Goal: Task Accomplishment & Management: Use online tool/utility

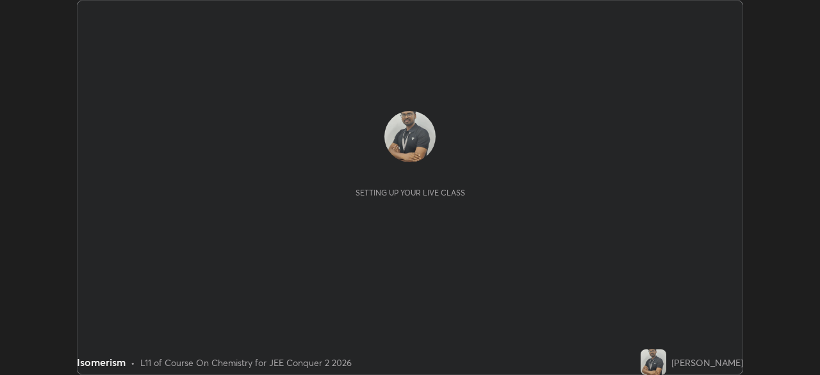
scroll to position [375, 819]
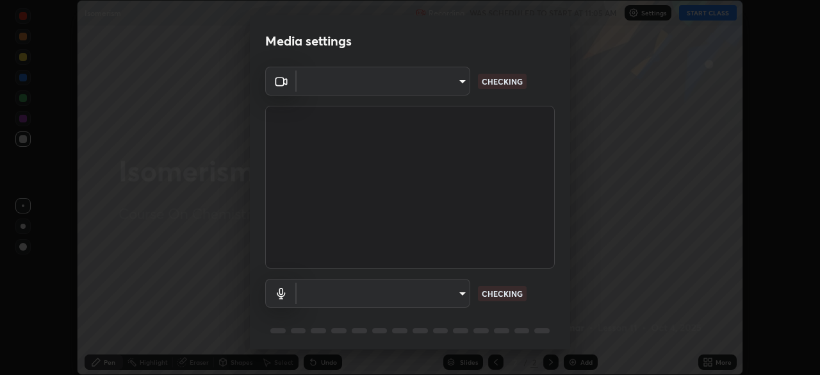
type input "d5d1096bb91751ddbc4e14a102c0e37309a205399cb77019be1f1076424a97fc"
click at [464, 82] on body "Erase all Isomerism Recording WAS SCHEDULED TO START AT 11:05 AM Settings START…" at bounding box center [410, 187] width 820 height 375
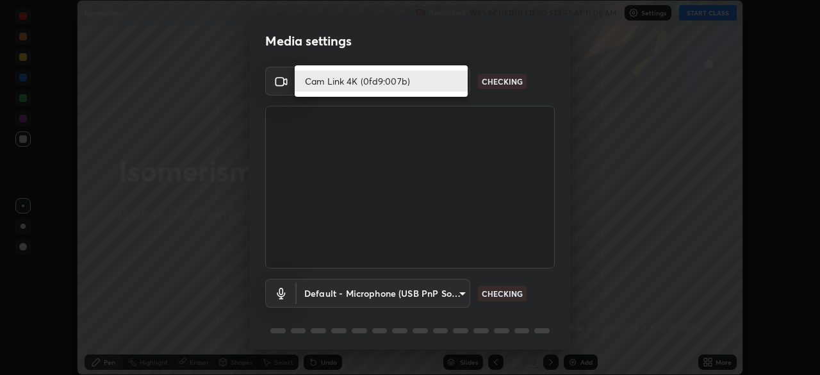
click at [455, 83] on li "Cam Link 4K (0fd9:007b)" at bounding box center [381, 80] width 173 height 21
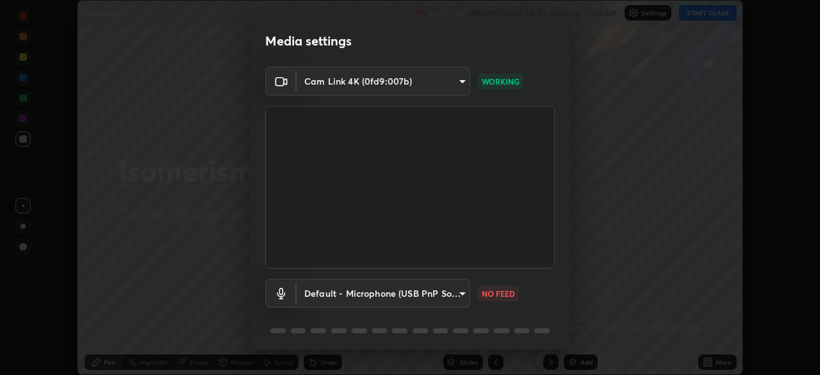
click at [468, 295] on body "Erase all Isomerism Recording WAS SCHEDULED TO START AT 11:05 AM Settings START…" at bounding box center [410, 187] width 820 height 375
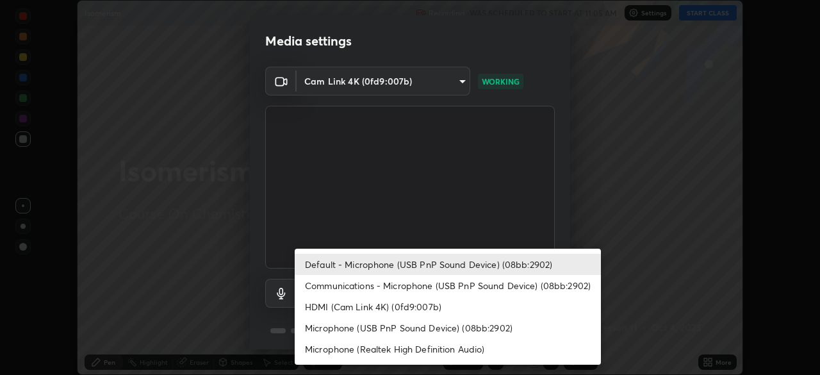
click at [475, 283] on li "Communications - Microphone (USB PnP Sound Device) (08bb:2902)" at bounding box center [448, 285] width 306 height 21
type input "communications"
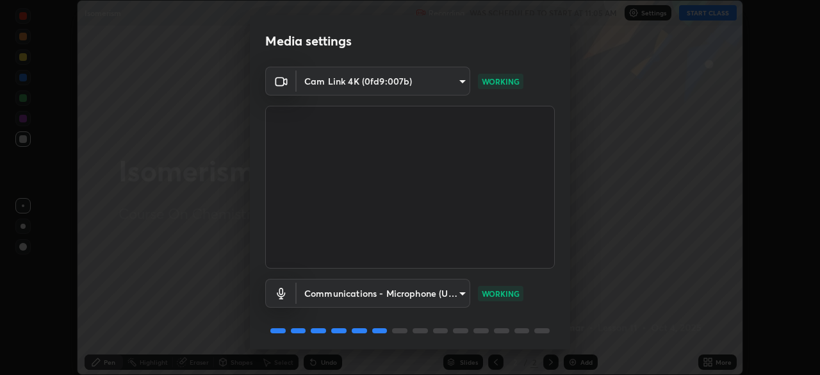
scroll to position [45, 0]
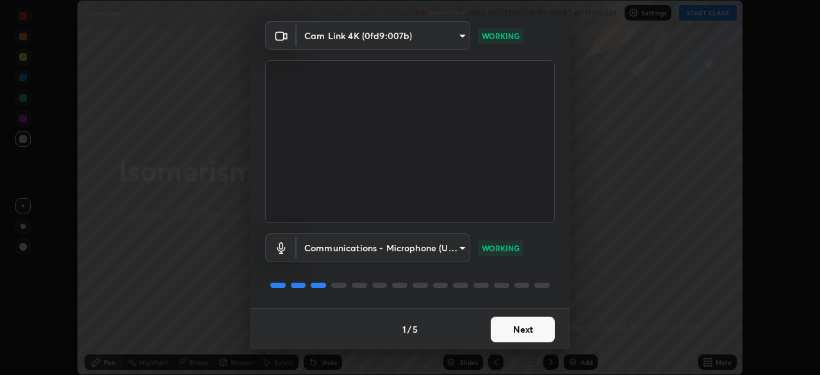
click at [521, 328] on button "Next" at bounding box center [523, 329] width 64 height 26
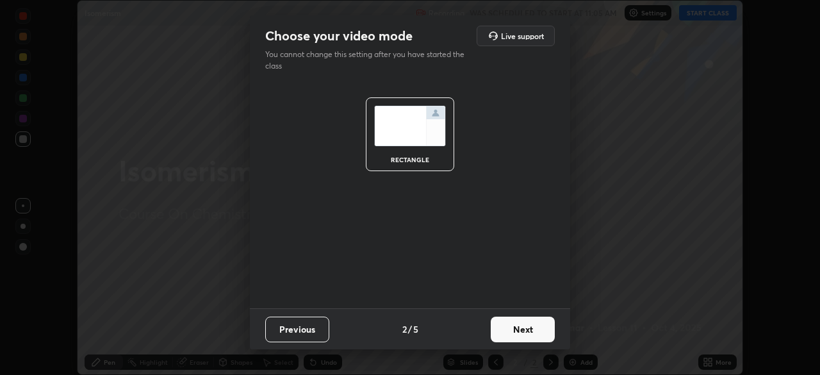
click at [521, 328] on button "Next" at bounding box center [523, 329] width 64 height 26
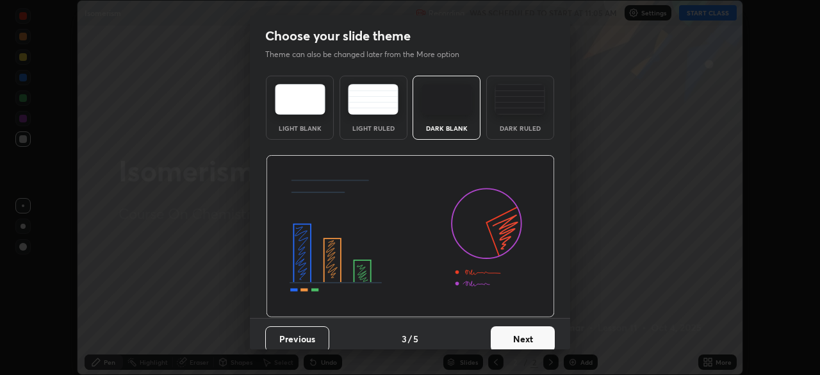
click at [523, 334] on button "Next" at bounding box center [523, 339] width 64 height 26
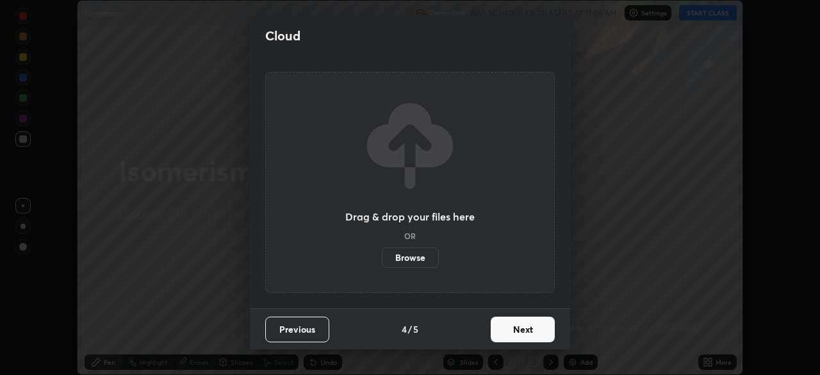
click at [527, 332] on button "Next" at bounding box center [523, 329] width 64 height 26
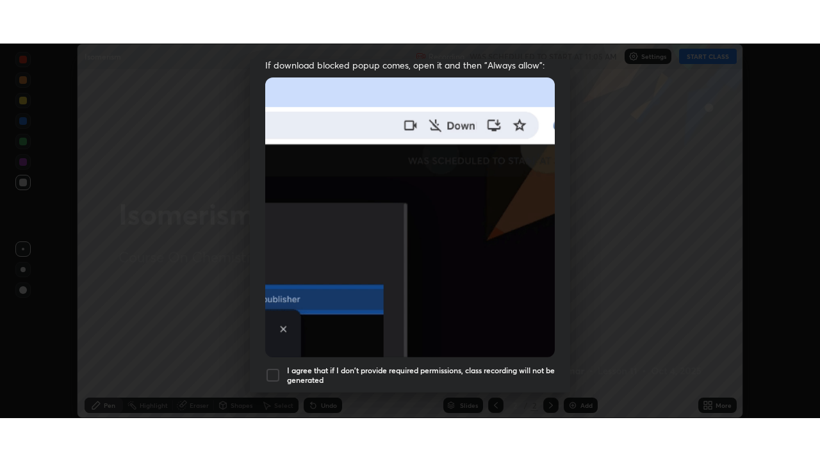
scroll to position [307, 0]
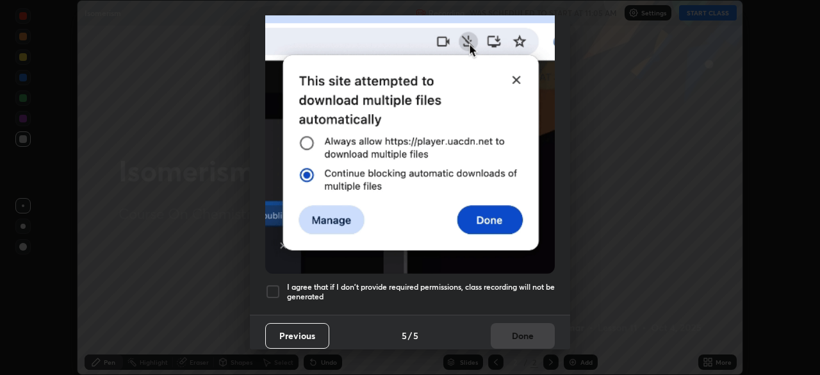
click at [278, 284] on div at bounding box center [272, 291] width 15 height 15
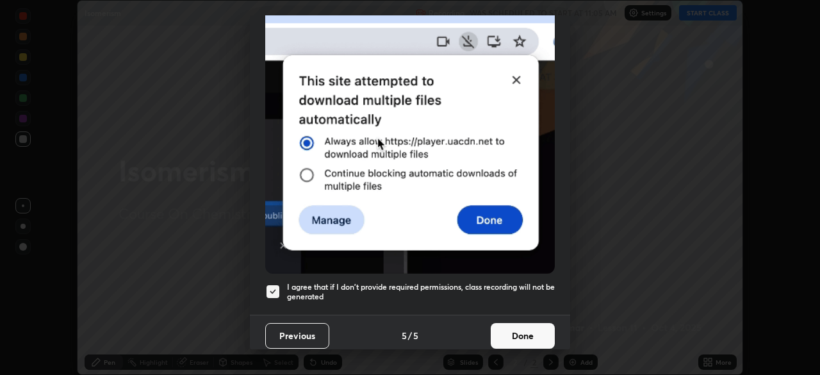
click at [517, 330] on button "Done" at bounding box center [523, 336] width 64 height 26
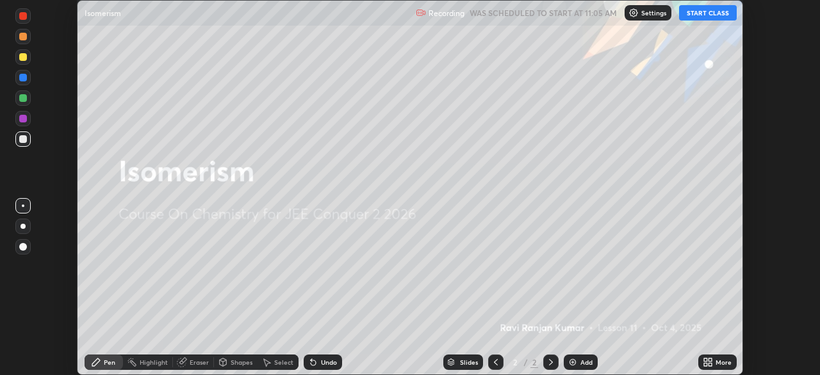
click at [714, 15] on button "START CLASS" at bounding box center [708, 12] width 58 height 15
click at [704, 359] on icon at bounding box center [705, 359] width 3 height 3
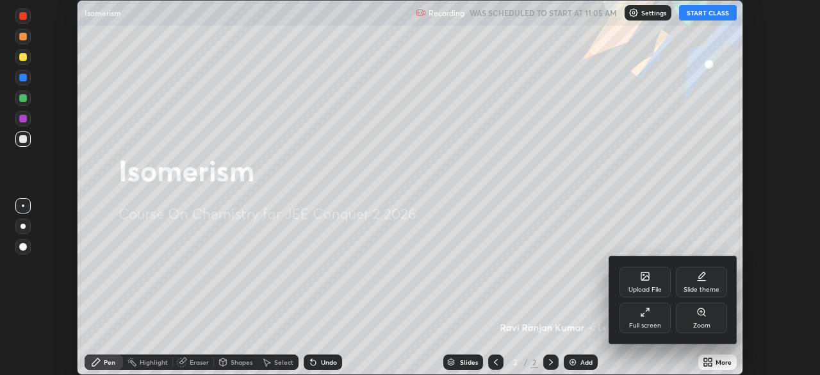
click at [657, 319] on div "Full screen" at bounding box center [644, 317] width 51 height 31
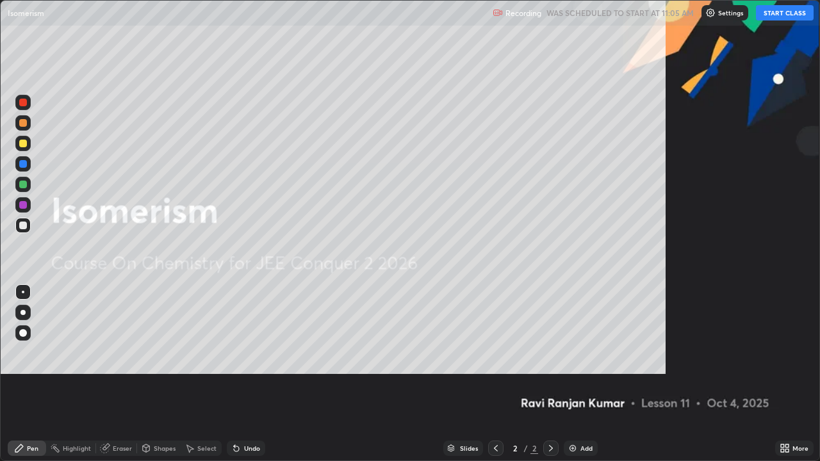
scroll to position [461, 820]
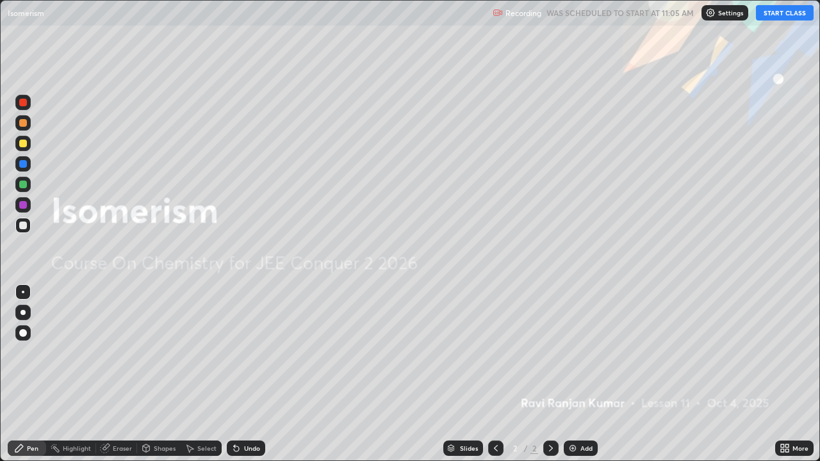
click at [782, 13] on button "START CLASS" at bounding box center [785, 12] width 58 height 15
click at [783, 15] on button "START CLASS" at bounding box center [785, 12] width 58 height 15
click at [571, 374] on img at bounding box center [572, 448] width 10 height 10
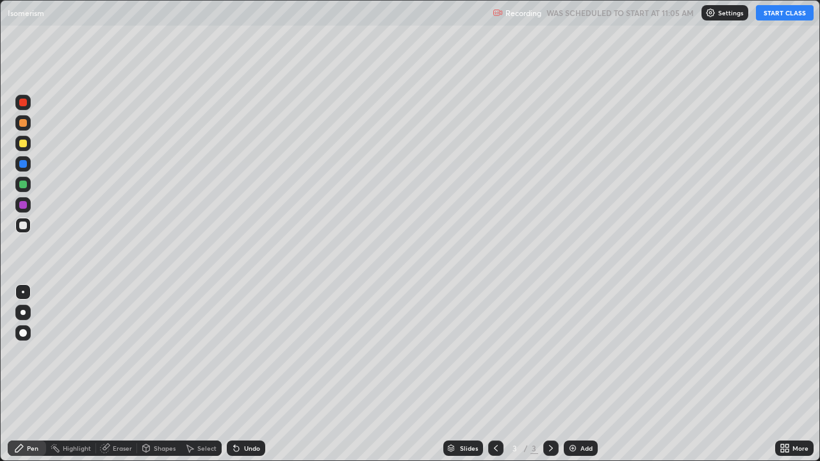
click at [794, 17] on button "START CLASS" at bounding box center [785, 12] width 58 height 15
click at [22, 143] on div at bounding box center [23, 144] width 8 height 8
click at [252, 374] on div "Undo" at bounding box center [252, 448] width 16 height 6
click at [248, 374] on div "Undo" at bounding box center [252, 448] width 16 height 6
click at [255, 374] on div "Undo" at bounding box center [252, 448] width 16 height 6
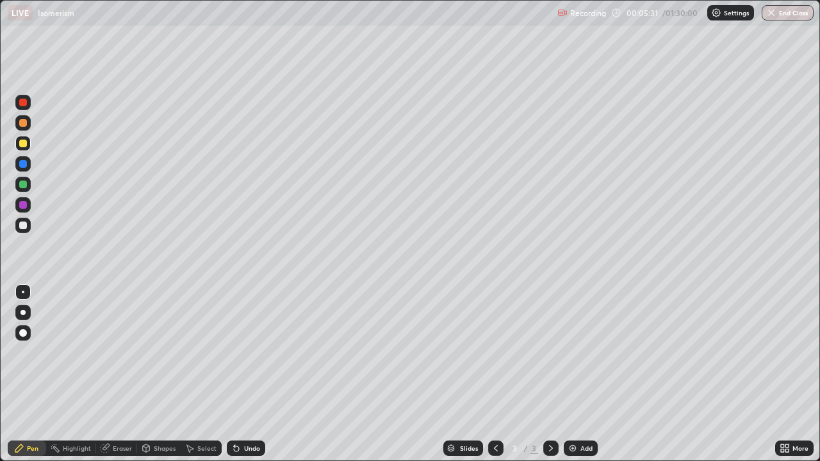
click at [246, 374] on div "Undo" at bounding box center [252, 448] width 16 height 6
click at [250, 374] on div "Undo" at bounding box center [252, 448] width 16 height 6
click at [28, 226] on div at bounding box center [22, 225] width 15 height 15
click at [573, 374] on img at bounding box center [572, 448] width 10 height 10
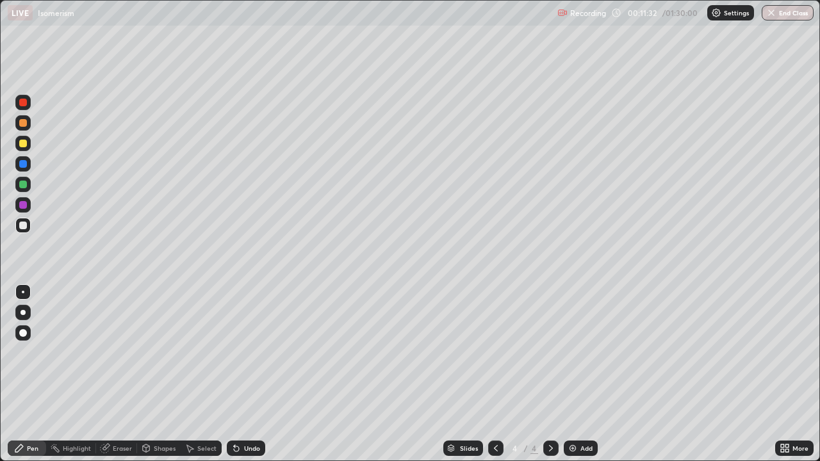
click at [22, 147] on div at bounding box center [22, 143] width 15 height 15
click at [25, 227] on div at bounding box center [23, 226] width 8 height 8
click at [24, 143] on div at bounding box center [23, 144] width 8 height 8
click at [32, 142] on div at bounding box center [23, 143] width 20 height 20
click at [21, 224] on div at bounding box center [23, 226] width 8 height 8
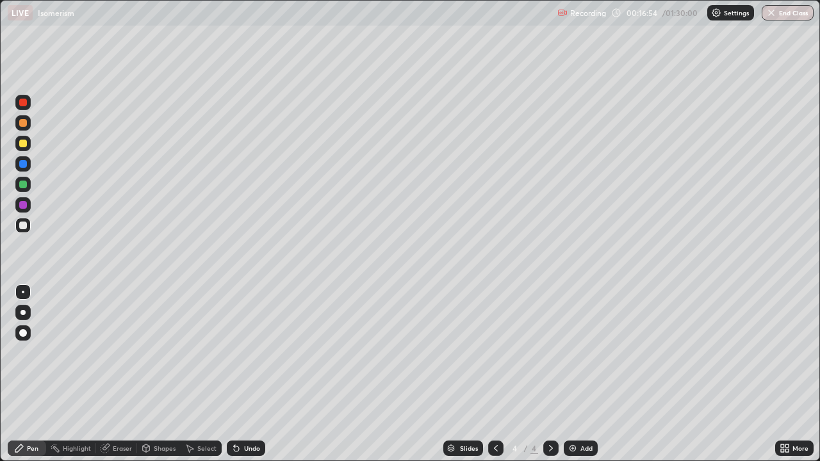
click at [23, 142] on div at bounding box center [23, 144] width 8 height 8
click at [259, 374] on div "Undo" at bounding box center [246, 448] width 38 height 15
click at [255, 374] on div "Undo" at bounding box center [252, 448] width 16 height 6
click at [24, 225] on div at bounding box center [23, 226] width 8 height 8
click at [566, 374] on div "Add" at bounding box center [581, 448] width 34 height 15
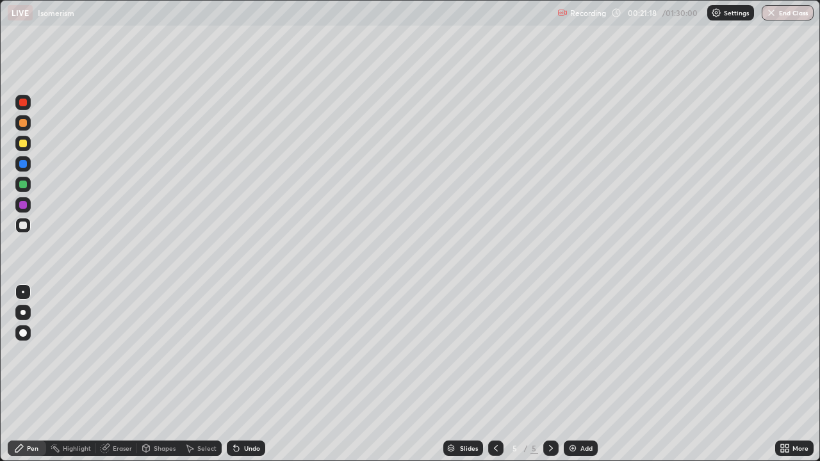
click at [250, 374] on div "Undo" at bounding box center [252, 448] width 16 height 6
click at [22, 143] on div at bounding box center [23, 144] width 8 height 8
click at [38, 136] on div "Erase all" at bounding box center [23, 231] width 31 height 410
click at [29, 224] on div at bounding box center [22, 225] width 15 height 15
click at [254, 374] on div "Undo" at bounding box center [252, 448] width 16 height 6
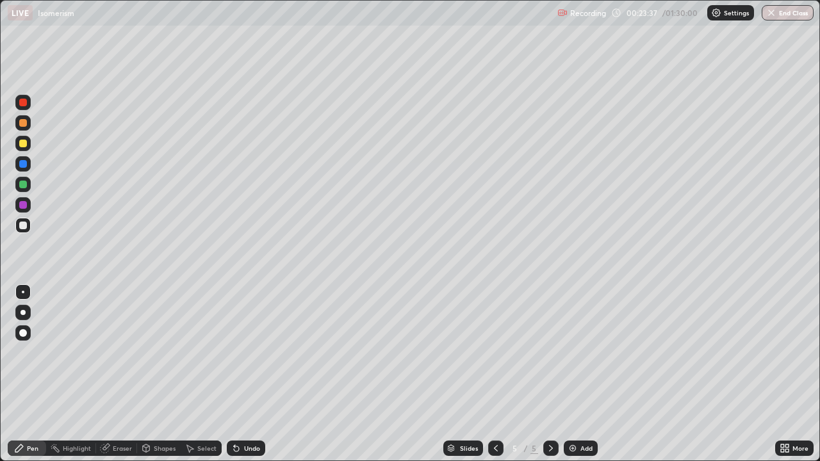
click at [251, 374] on div "Undo" at bounding box center [252, 448] width 16 height 6
click at [254, 374] on div "Undo" at bounding box center [252, 448] width 16 height 6
click at [571, 374] on img at bounding box center [572, 448] width 10 height 10
click at [22, 186] on div at bounding box center [23, 185] width 8 height 8
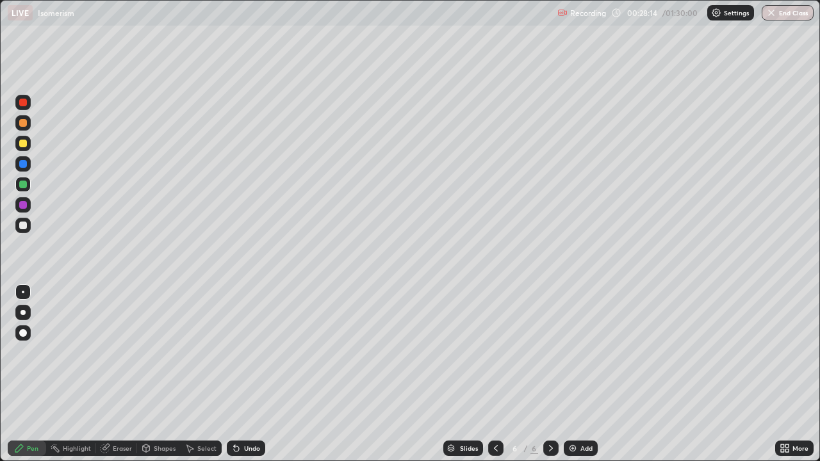
click at [122, 374] on div "Eraser" at bounding box center [122, 448] width 19 height 6
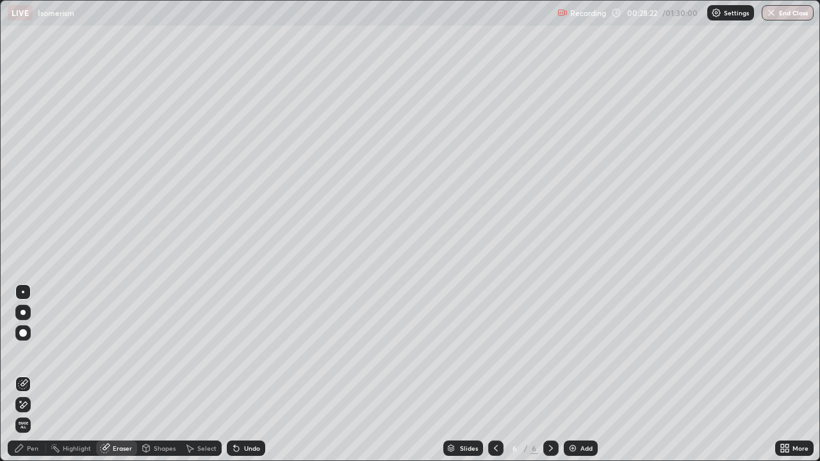
click at [33, 374] on div "Pen" at bounding box center [33, 448] width 12 height 6
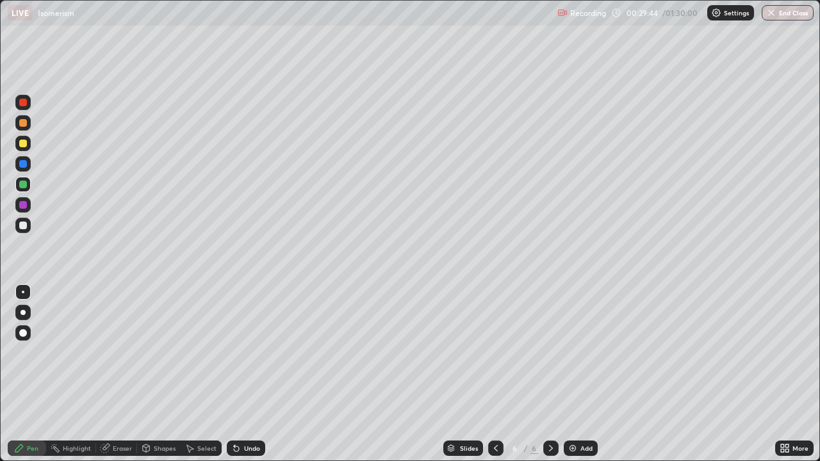
click at [249, 374] on div "Undo" at bounding box center [252, 448] width 16 height 6
click at [245, 374] on div "Undo" at bounding box center [252, 448] width 16 height 6
click at [24, 143] on div at bounding box center [23, 144] width 8 height 8
click at [257, 374] on div "Undo" at bounding box center [252, 448] width 16 height 6
click at [569, 374] on img at bounding box center [572, 448] width 10 height 10
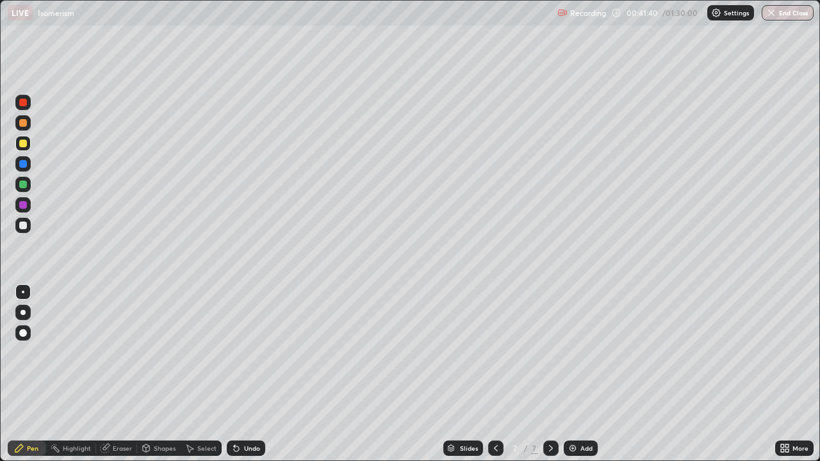
click at [22, 226] on div at bounding box center [23, 226] width 8 height 8
click at [0, 374] on div "Setting up your live class" at bounding box center [410, 230] width 820 height 461
click at [253, 374] on div "Undo" at bounding box center [252, 448] width 16 height 6
click at [245, 374] on div "Undo" at bounding box center [252, 448] width 16 height 6
click at [24, 126] on div at bounding box center [23, 123] width 8 height 8
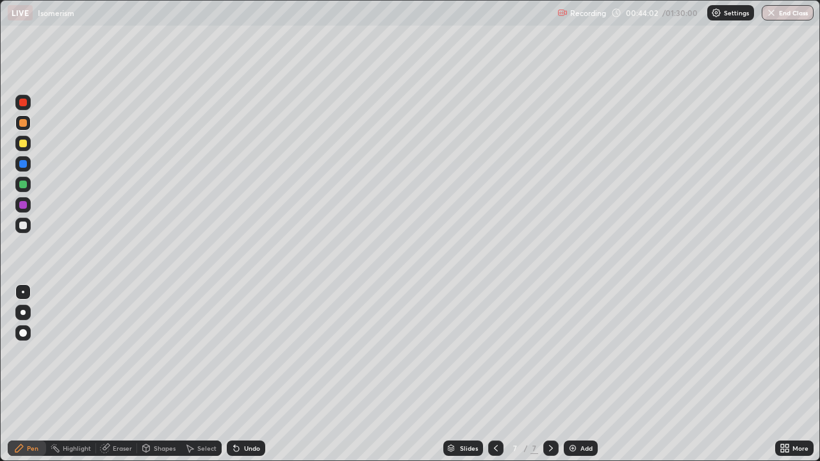
click at [33, 137] on div at bounding box center [23, 143] width 20 height 20
click at [24, 146] on div at bounding box center [23, 144] width 8 height 8
click at [574, 374] on img at bounding box center [572, 448] width 10 height 10
click at [26, 145] on div at bounding box center [23, 144] width 8 height 8
click at [22, 226] on div at bounding box center [23, 226] width 8 height 8
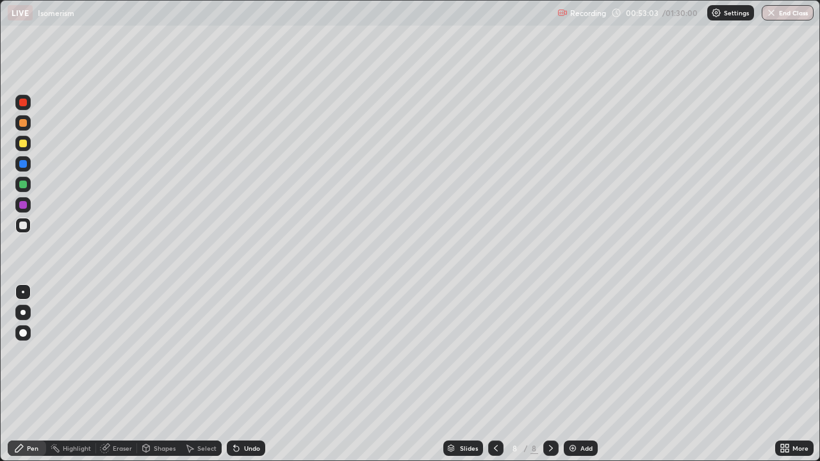
click at [26, 144] on div at bounding box center [23, 144] width 8 height 8
click at [37, 140] on div "Erase all" at bounding box center [23, 231] width 31 height 410
click at [244, 374] on div "Undo" at bounding box center [252, 448] width 16 height 6
click at [246, 374] on div "Undo" at bounding box center [252, 448] width 16 height 6
click at [22, 226] on div at bounding box center [23, 226] width 8 height 8
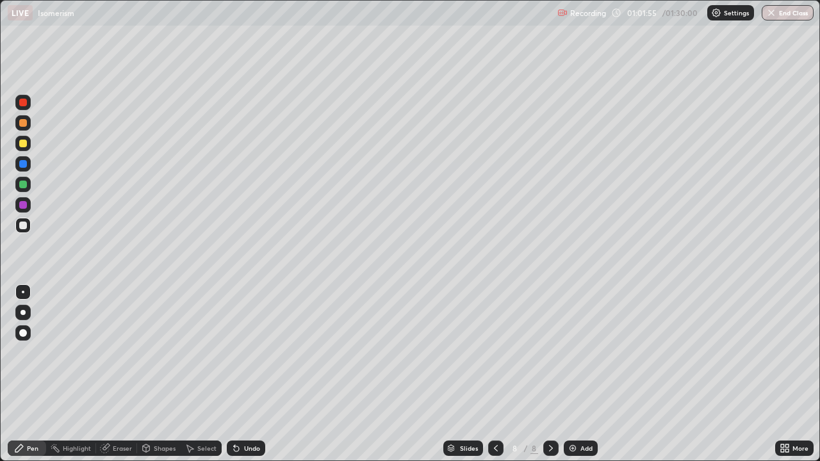
click at [121, 374] on div "Eraser" at bounding box center [122, 448] width 19 height 6
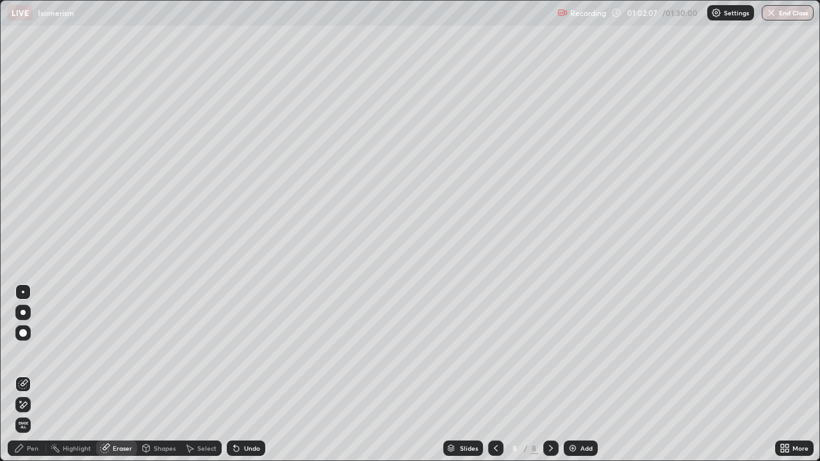
click at [127, 374] on div "Eraser" at bounding box center [122, 448] width 19 height 6
click at [35, 374] on div "Pen" at bounding box center [33, 448] width 12 height 6
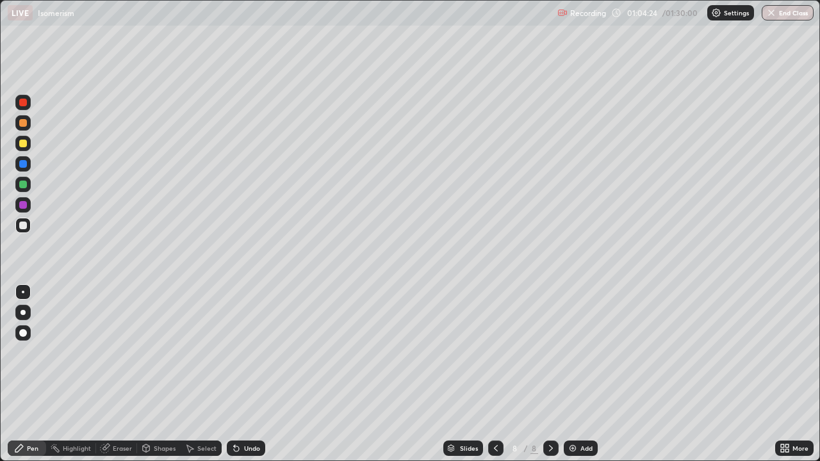
click at [569, 374] on img at bounding box center [572, 448] width 10 height 10
click at [247, 374] on div "Undo" at bounding box center [252, 448] width 16 height 6
click at [254, 374] on div "Undo" at bounding box center [252, 448] width 16 height 6
click at [253, 374] on div "Undo" at bounding box center [252, 448] width 16 height 6
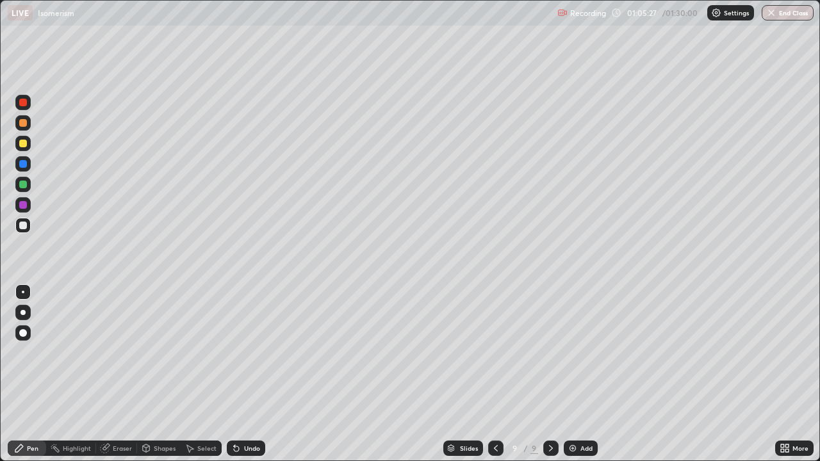
click at [256, 374] on div "Undo" at bounding box center [252, 448] width 16 height 6
click at [24, 145] on div at bounding box center [23, 144] width 8 height 8
click at [21, 143] on div at bounding box center [23, 144] width 8 height 8
click at [20, 184] on div at bounding box center [23, 185] width 8 height 8
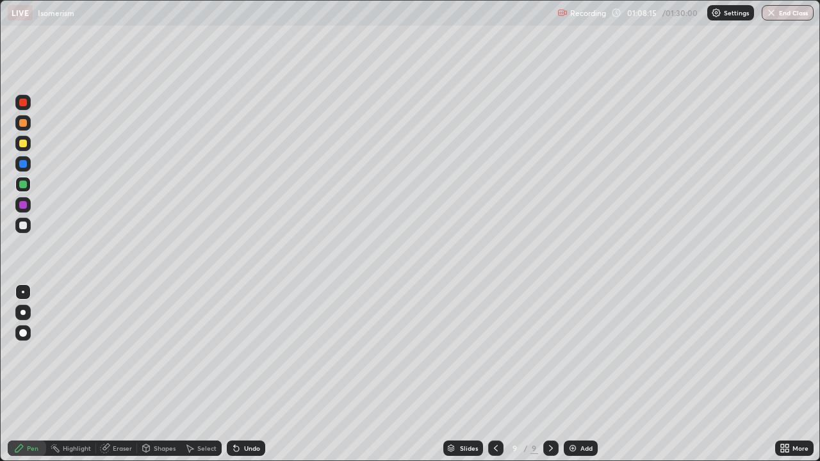
click at [21, 165] on div at bounding box center [23, 164] width 8 height 8
click at [496, 374] on icon at bounding box center [496, 448] width 10 height 10
click at [549, 374] on icon at bounding box center [551, 448] width 10 height 10
click at [555, 374] on div at bounding box center [550, 448] width 15 height 15
click at [573, 374] on img at bounding box center [572, 448] width 10 height 10
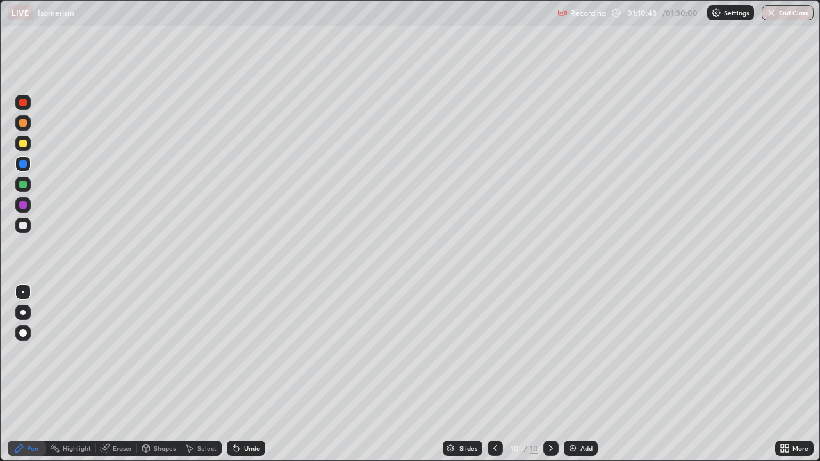
click at [26, 142] on div at bounding box center [23, 144] width 8 height 8
click at [252, 374] on div "Undo" at bounding box center [252, 448] width 16 height 6
click at [256, 374] on div "Undo" at bounding box center [252, 448] width 16 height 6
click at [255, 374] on div "Undo" at bounding box center [252, 448] width 16 height 6
click at [256, 374] on div "Undo" at bounding box center [252, 448] width 16 height 6
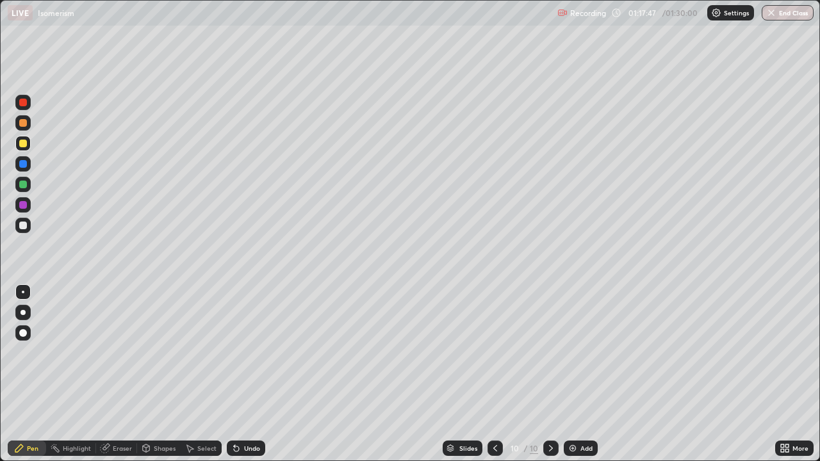
click at [256, 374] on div "Undo" at bounding box center [252, 448] width 16 height 6
click at [123, 374] on div "Eraser" at bounding box center [122, 448] width 19 height 6
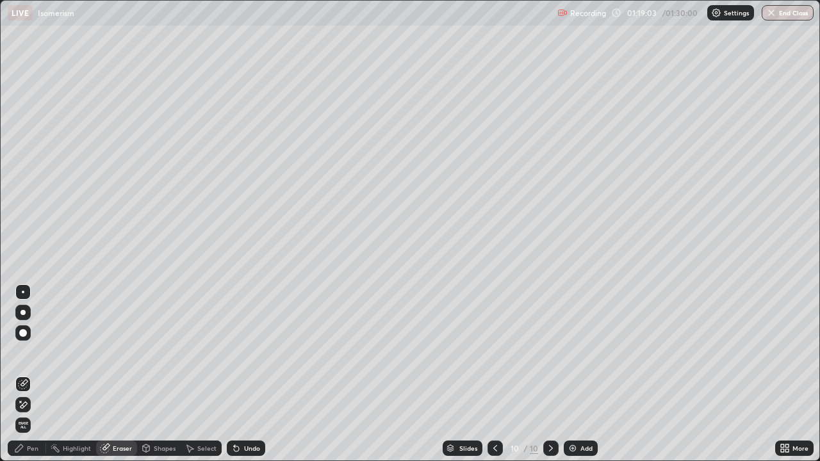
click at [35, 374] on div "Pen" at bounding box center [27, 448] width 38 height 15
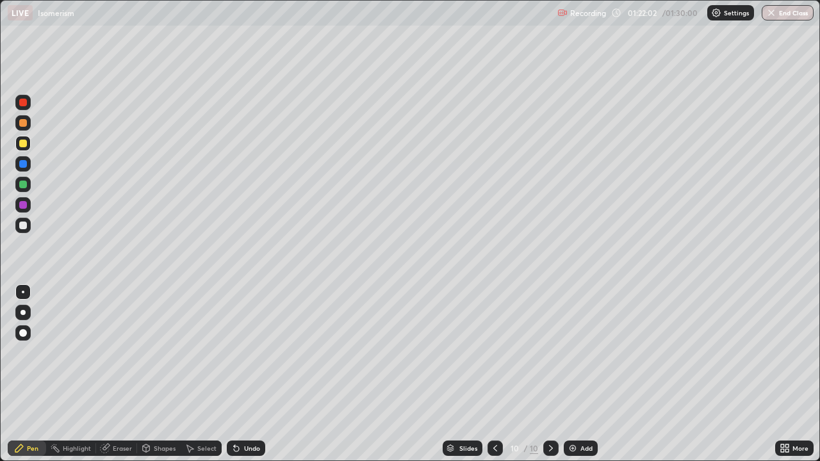
click at [574, 374] on img at bounding box center [572, 448] width 10 height 10
click at [24, 226] on div at bounding box center [23, 226] width 8 height 8
click at [22, 186] on div at bounding box center [23, 185] width 8 height 8
click at [23, 225] on div at bounding box center [23, 226] width 8 height 8
click at [26, 184] on div at bounding box center [23, 185] width 8 height 8
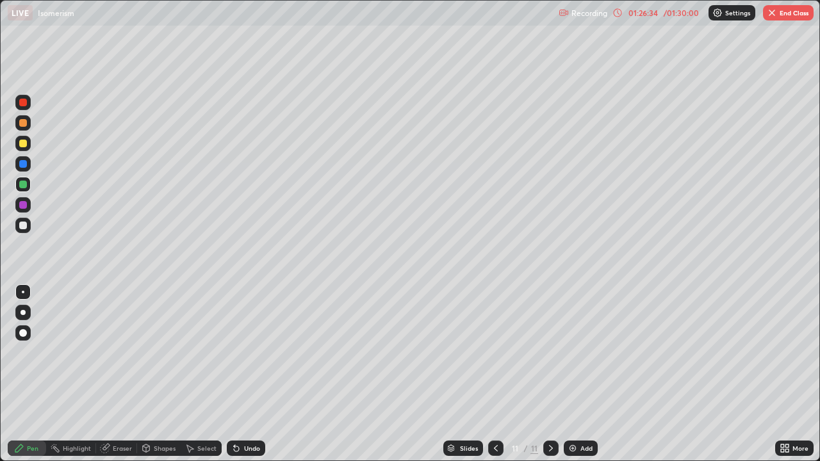
click at [23, 225] on div at bounding box center [23, 226] width 8 height 8
click at [22, 124] on div at bounding box center [23, 123] width 8 height 8
click at [799, 18] on button "End Class" at bounding box center [788, 12] width 51 height 15
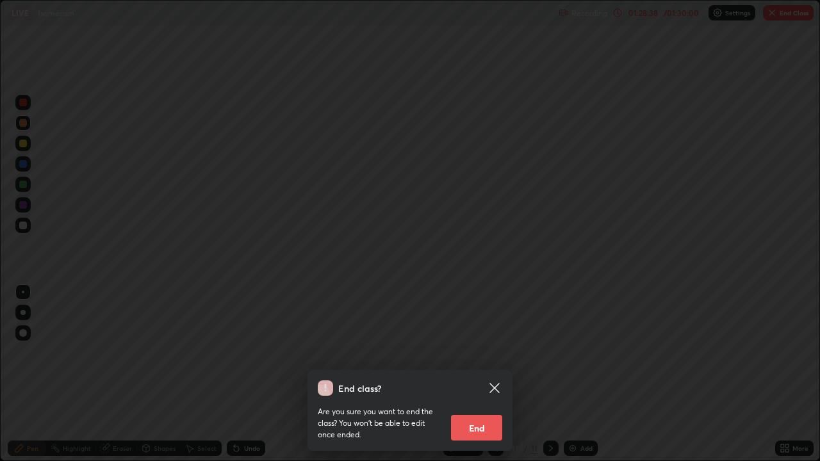
click at [487, 374] on button "End" at bounding box center [476, 428] width 51 height 26
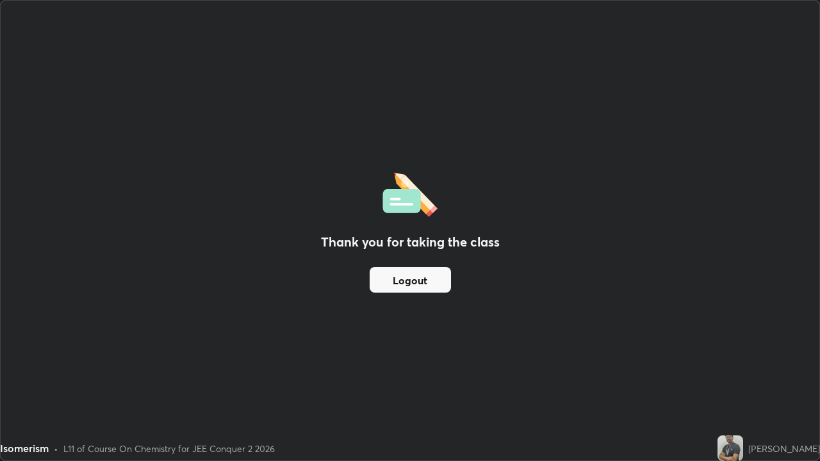
click at [435, 282] on button "Logout" at bounding box center [410, 280] width 81 height 26
